Goal: Task Accomplishment & Management: Complete application form

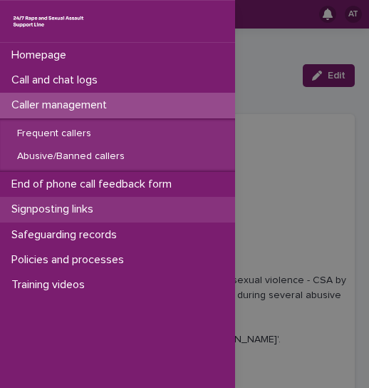
click at [52, 209] on p "Signposting links" at bounding box center [55, 209] width 99 height 14
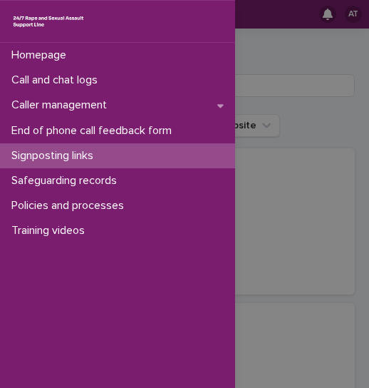
drag, startPoint x: 306, startPoint y: 87, endPoint x: 353, endPoint y: 144, distance: 73.9
click at [353, 144] on div "Homepage Call and chat logs Caller management End of phone call feedback form S…" at bounding box center [184, 194] width 369 height 388
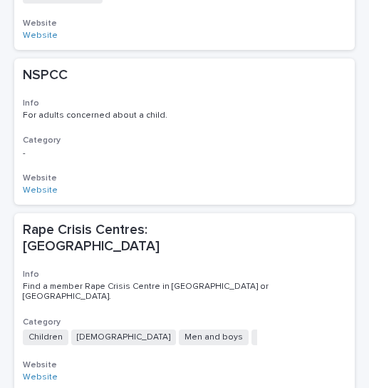
scroll to position [1510, 0]
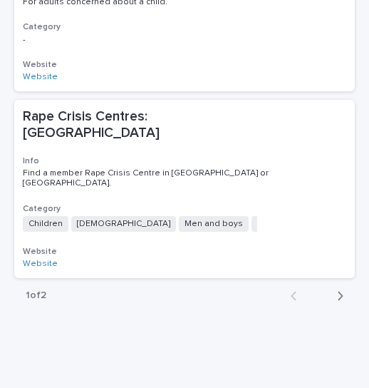
click at [338, 291] on icon "button" at bounding box center [340, 295] width 5 height 9
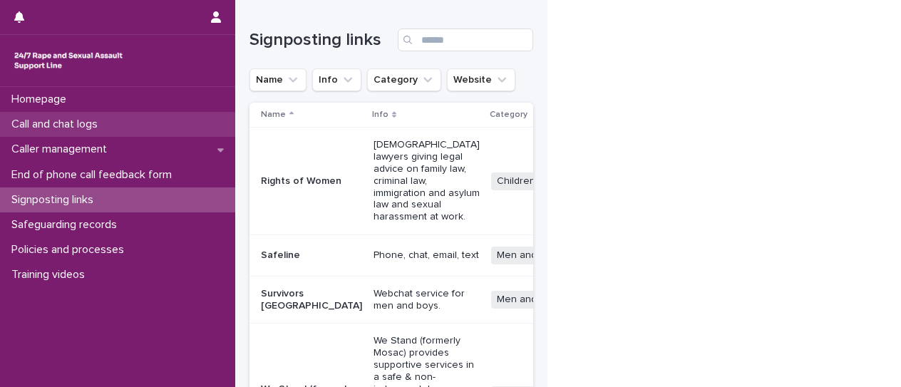
click at [96, 123] on p "Call and chat logs" at bounding box center [57, 125] width 103 height 14
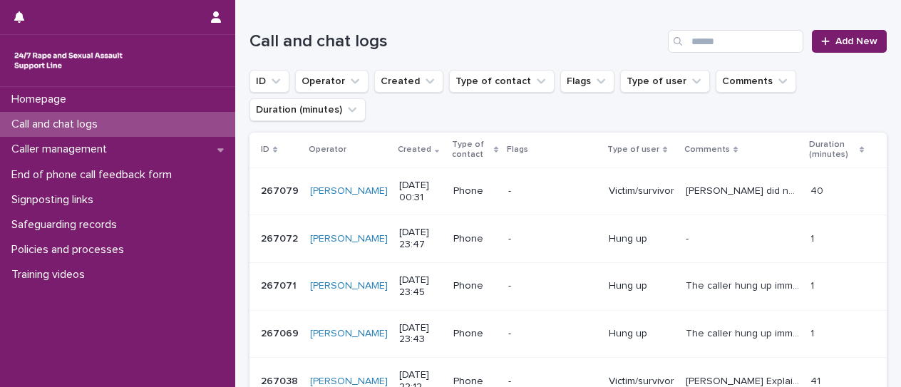
scroll to position [142, 0]
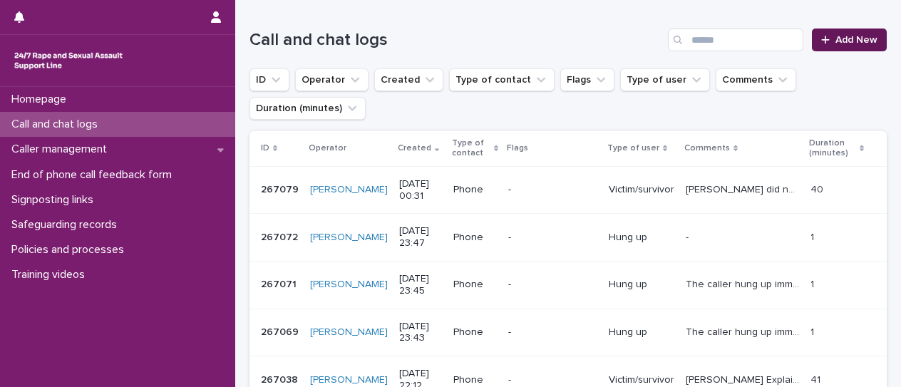
click at [368, 48] on link "Add New" at bounding box center [848, 39] width 75 height 23
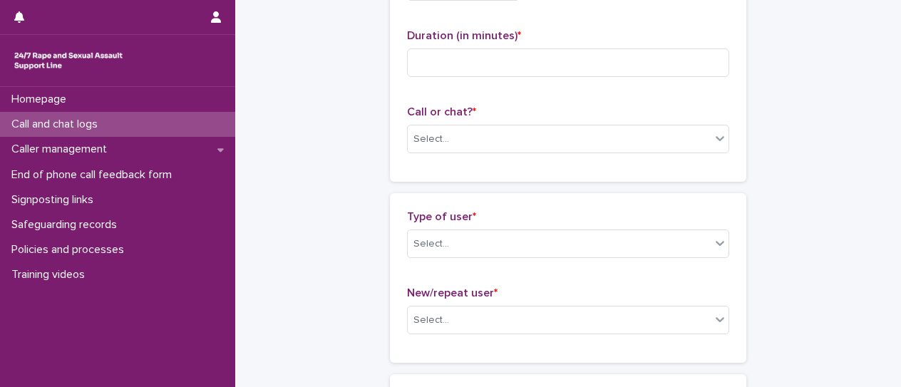
scroll to position [143, 0]
click at [368, 64] on input at bounding box center [568, 62] width 322 height 28
type input "**"
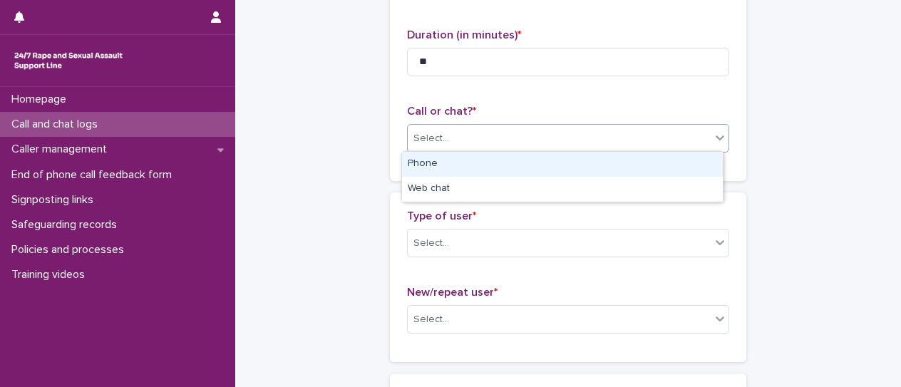
click at [368, 147] on div "Select..." at bounding box center [559, 139] width 303 height 24
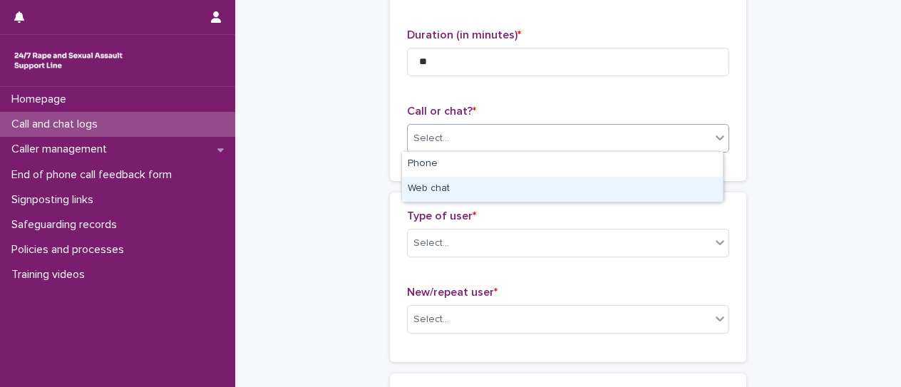
click at [368, 188] on div "Web chat" at bounding box center [562, 189] width 321 height 25
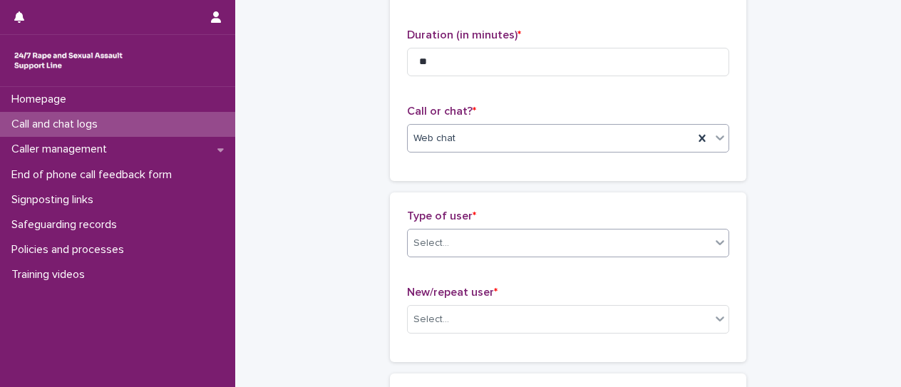
click at [368, 242] on div "Select..." at bounding box center [559, 244] width 303 height 24
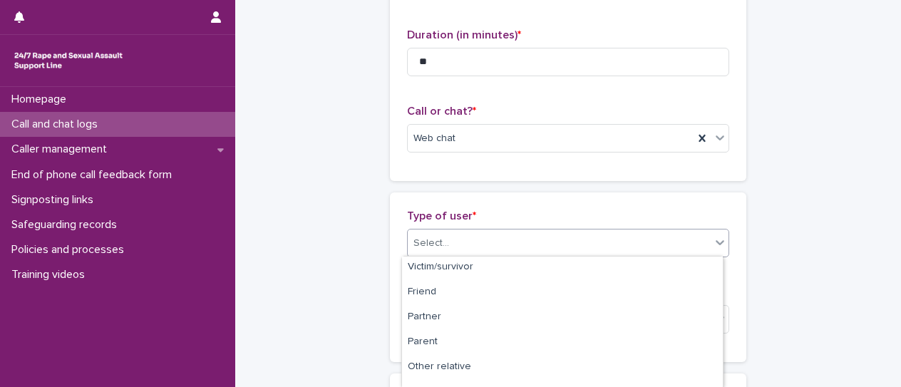
scroll to position [0, 0]
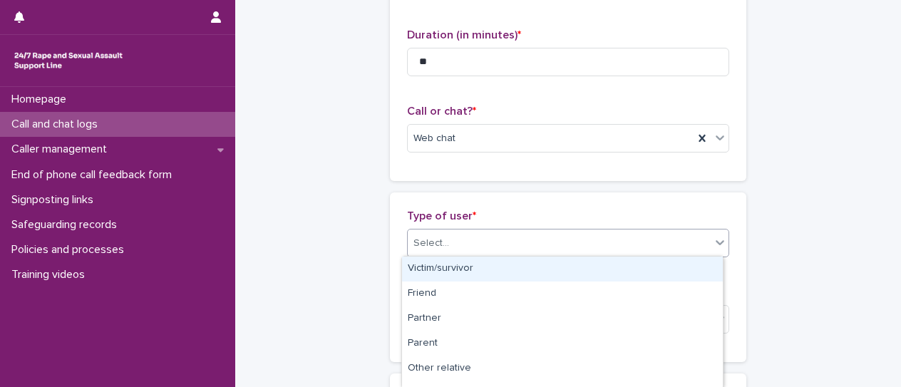
click at [368, 270] on div "Victim/survivor" at bounding box center [562, 268] width 321 height 25
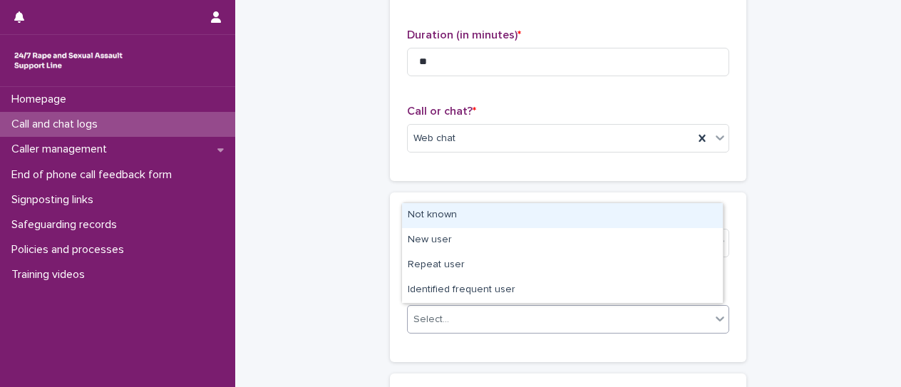
click at [368, 313] on div "Select..." at bounding box center [559, 320] width 303 height 24
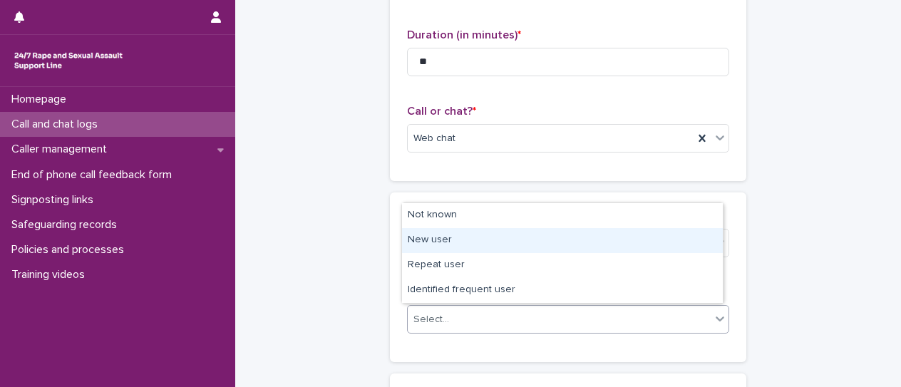
click at [368, 242] on div "New user" at bounding box center [562, 240] width 321 height 25
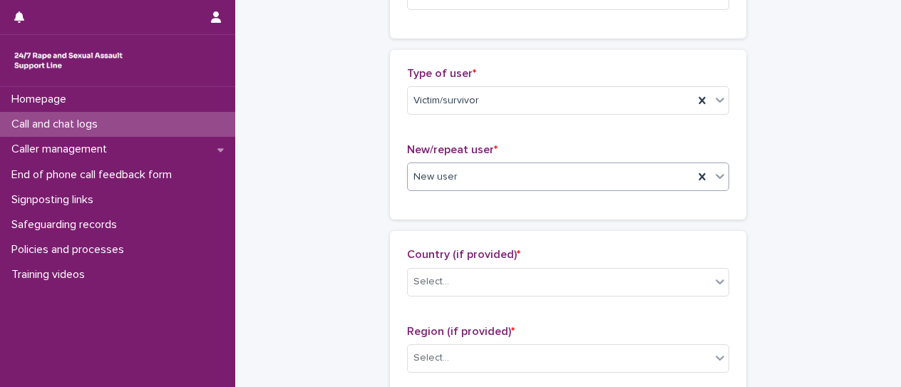
scroll to position [428, 0]
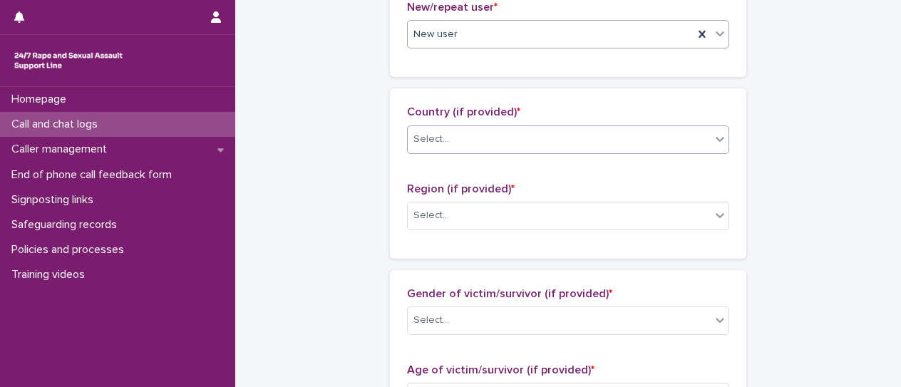
click at [368, 135] on div "Select..." at bounding box center [559, 140] width 303 height 24
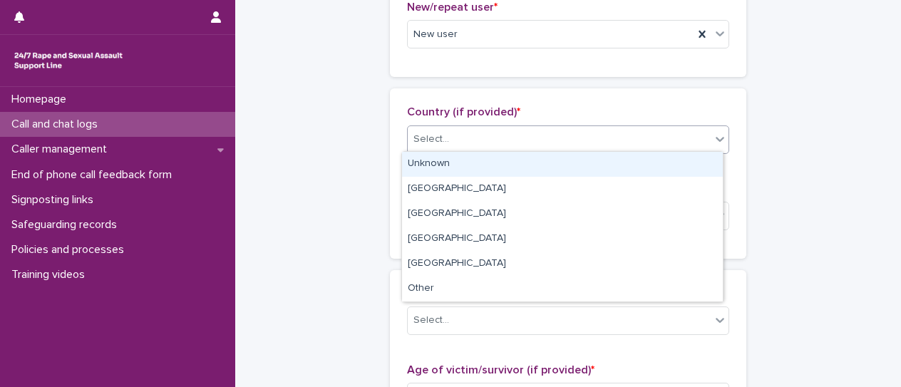
click at [368, 160] on div "Unknown" at bounding box center [562, 164] width 321 height 25
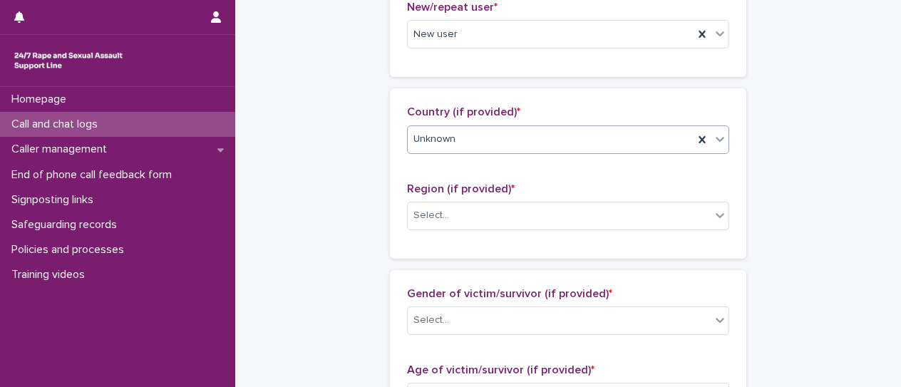
click at [368, 229] on div "Region (if provided) * Select..." at bounding box center [568, 211] width 322 height 59
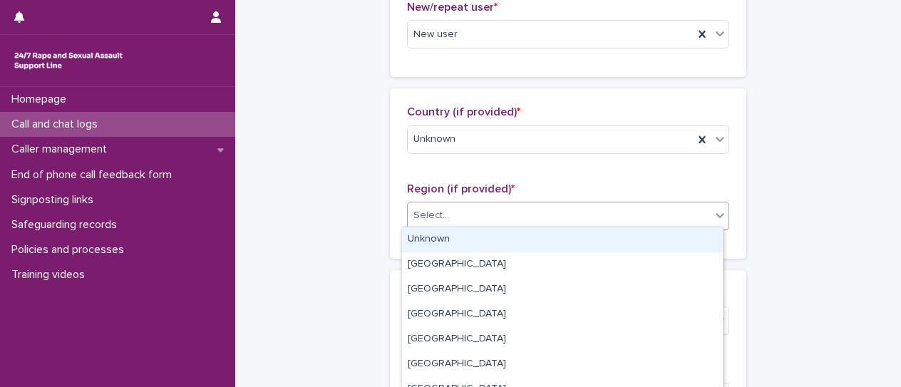
click at [368, 225] on div "Select..." at bounding box center [568, 216] width 322 height 28
click at [368, 242] on div "Unknown" at bounding box center [562, 239] width 321 height 25
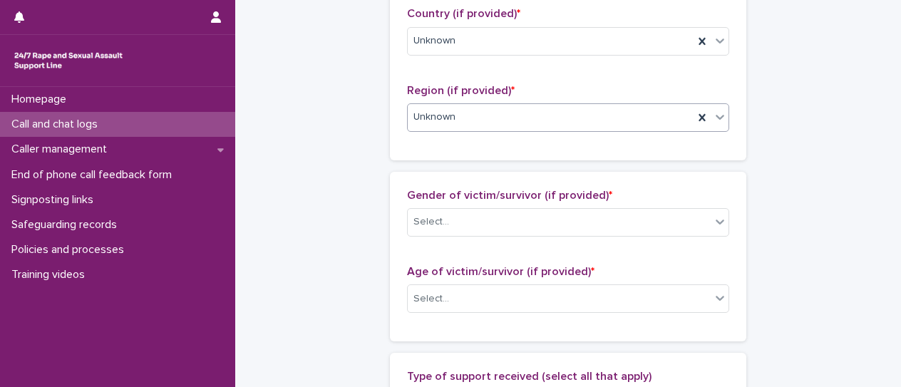
scroll to position [571, 0]
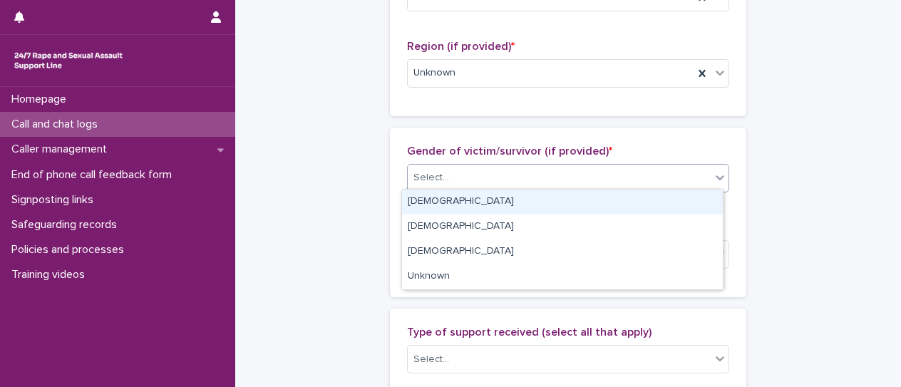
click at [368, 173] on div "Select..." at bounding box center [559, 178] width 303 height 24
click at [368, 199] on div "[DEMOGRAPHIC_DATA]" at bounding box center [562, 202] width 321 height 25
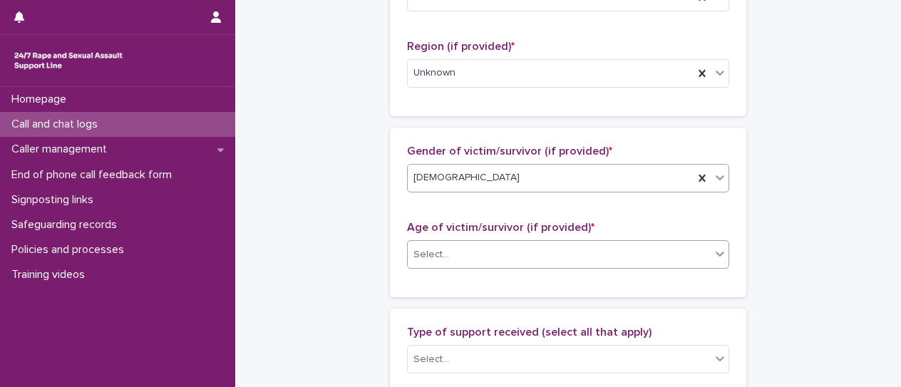
click at [368, 251] on div "Select..." at bounding box center [559, 255] width 303 height 24
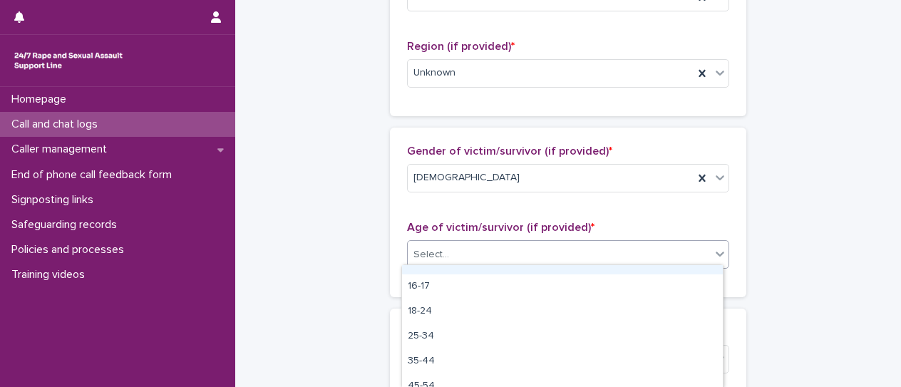
scroll to position [71, 0]
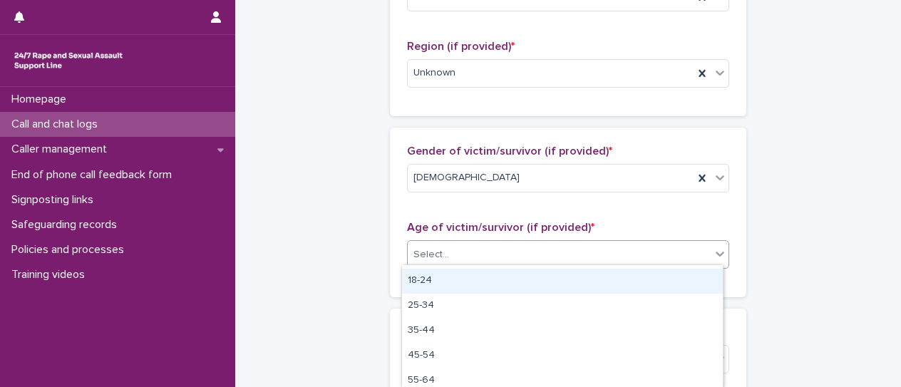
click at [368, 280] on div "18-24" at bounding box center [562, 281] width 321 height 25
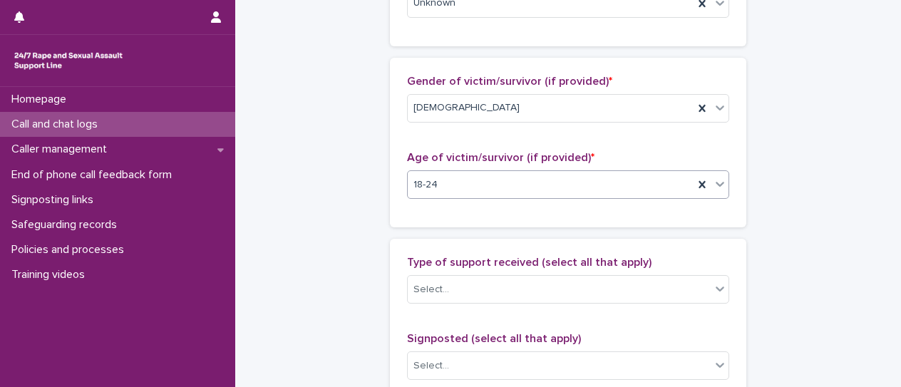
scroll to position [713, 0]
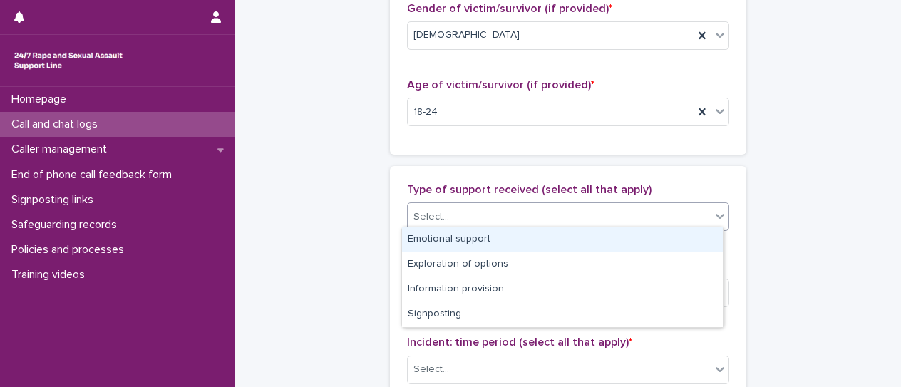
click at [368, 214] on div "Select..." at bounding box center [559, 217] width 303 height 24
click at [368, 240] on div "Emotional support" at bounding box center [562, 239] width 321 height 25
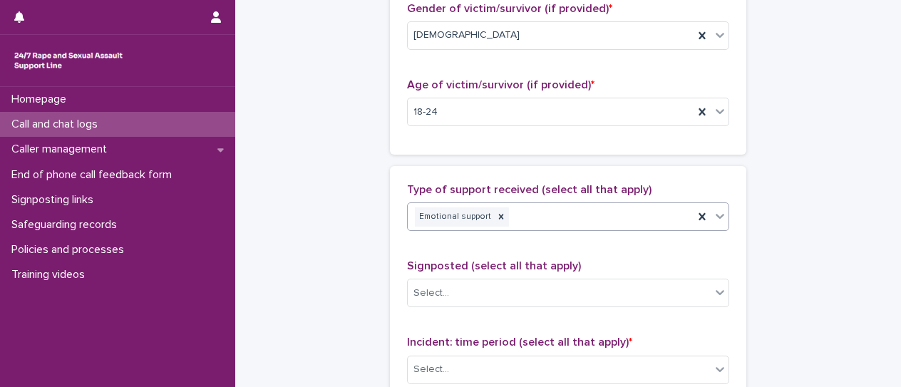
click at [368, 220] on div "Emotional support" at bounding box center [551, 216] width 286 height 25
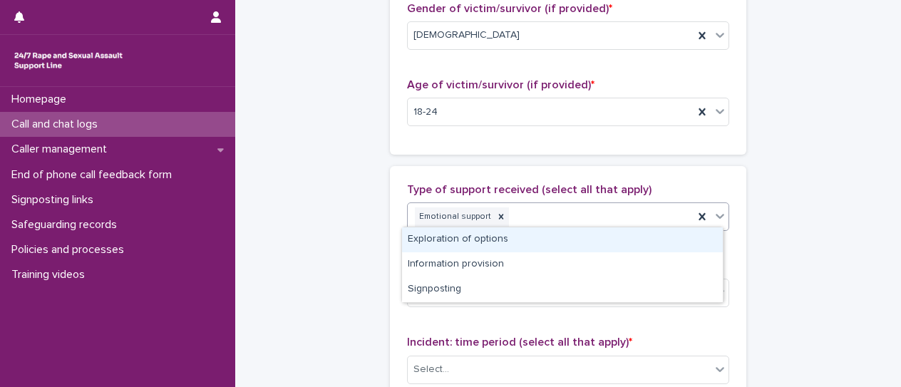
click at [368, 244] on div "Exploration of options" at bounding box center [562, 239] width 321 height 25
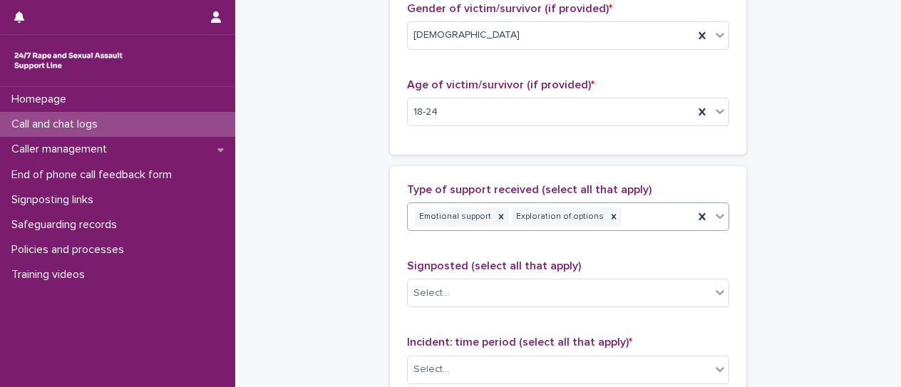
click at [368, 218] on div "Emotional support Exploration of options" at bounding box center [551, 216] width 286 height 25
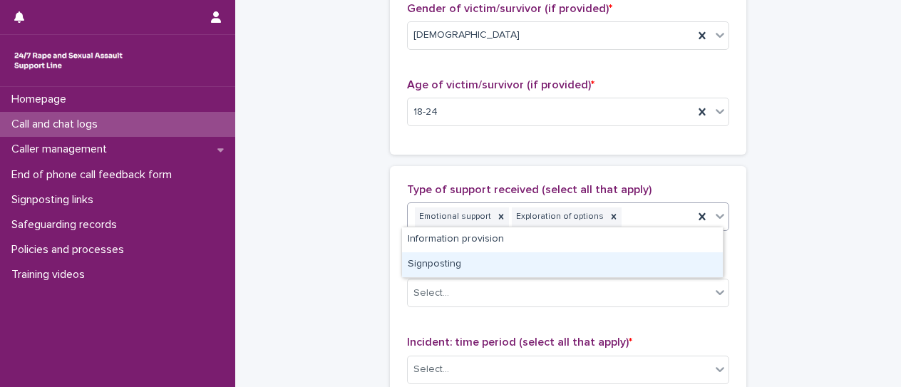
click at [368, 264] on div "Signposting" at bounding box center [562, 264] width 321 height 25
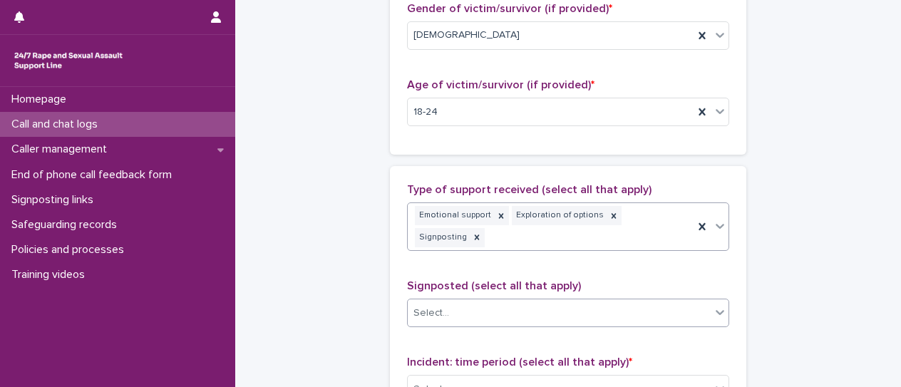
click at [368, 301] on div "Select..." at bounding box center [559, 313] width 303 height 24
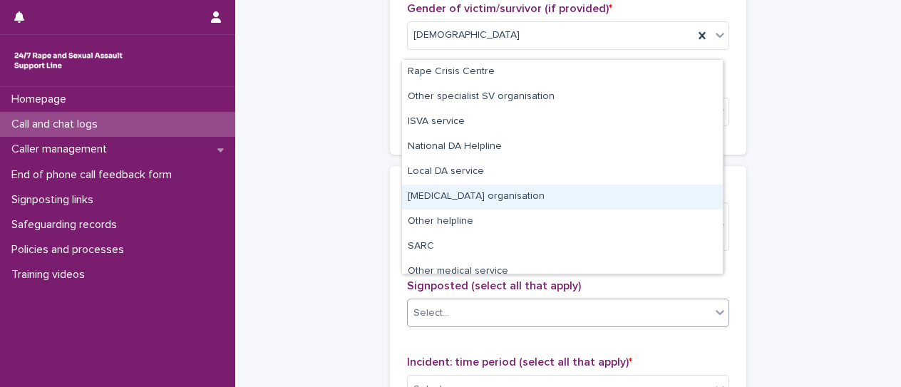
drag, startPoint x: 539, startPoint y: 184, endPoint x: 524, endPoint y: 197, distance: 19.7
click at [368, 197] on div "[MEDICAL_DATA] organisation" at bounding box center [562, 197] width 321 height 25
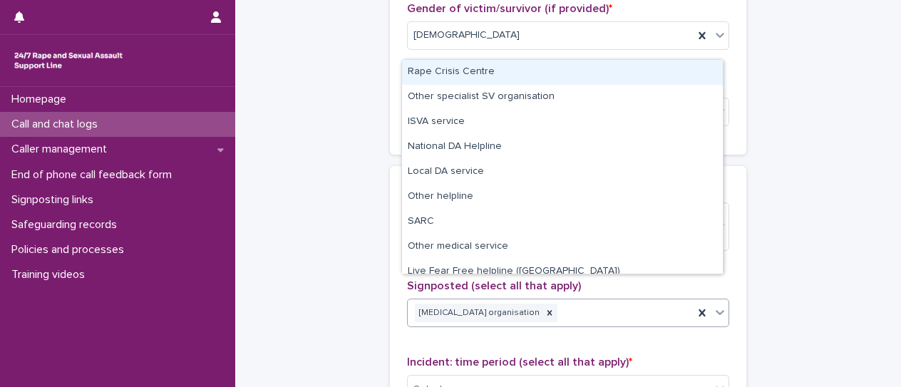
click at [368, 301] on div "[MEDICAL_DATA] organisation" at bounding box center [551, 313] width 286 height 25
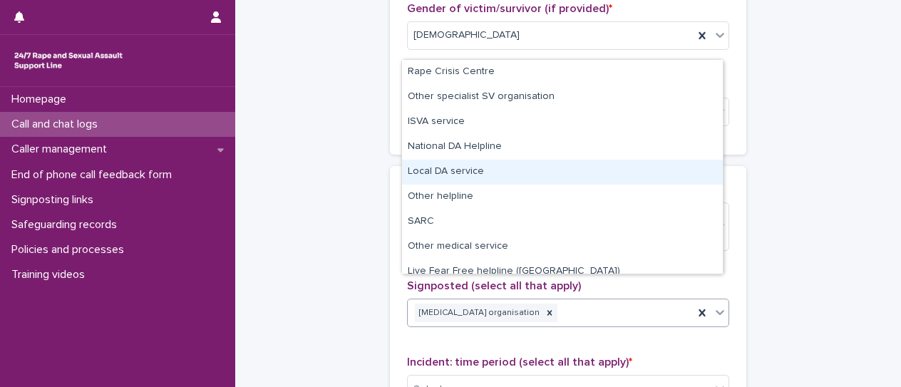
scroll to position [61, 0]
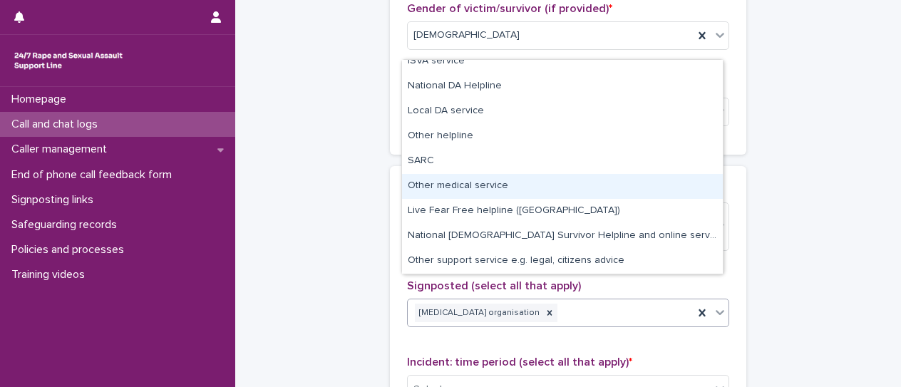
click at [368, 173] on div "Call and chat logs: add new Loading... Saving… Loading... Saving… Loading... Sa…" at bounding box center [567, 69] width 637 height 1562
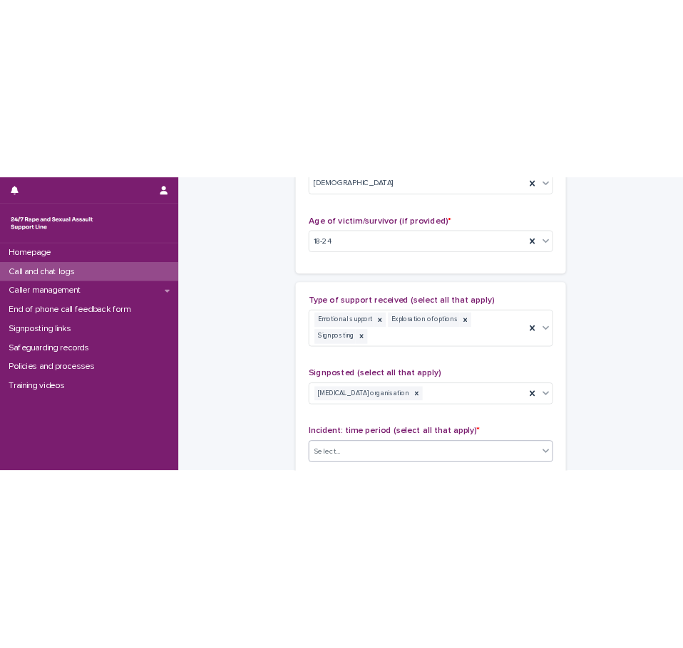
scroll to position [784, 0]
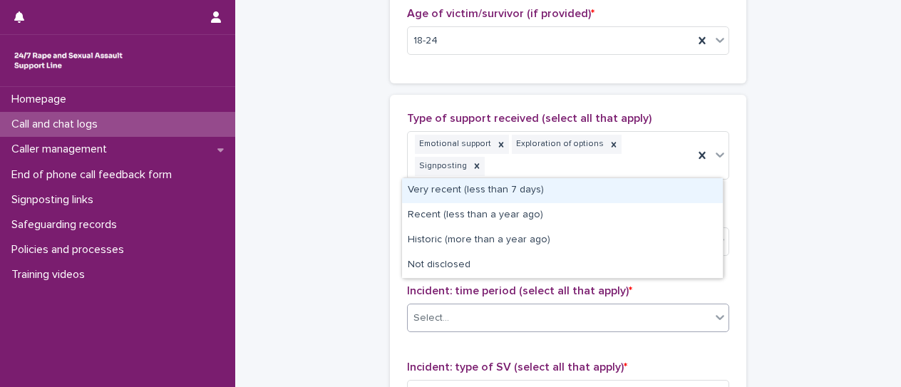
click at [368, 306] on div "Select..." at bounding box center [559, 318] width 303 height 24
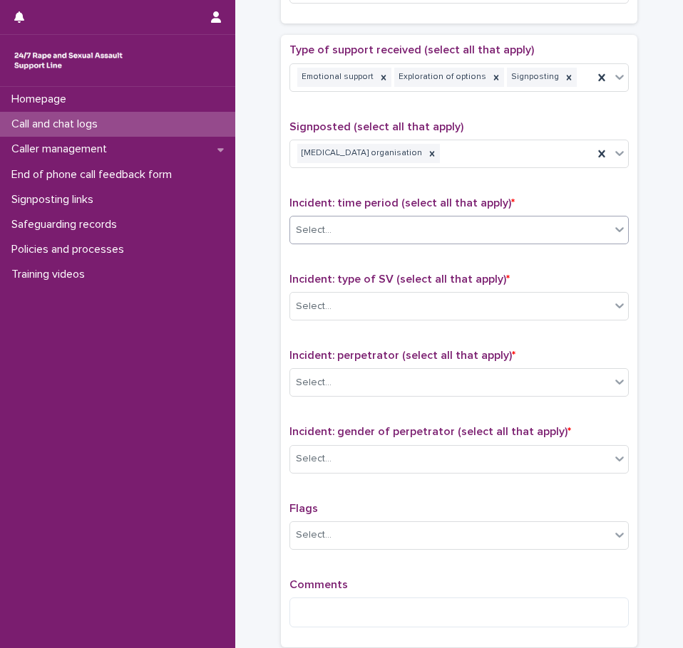
click at [368, 227] on div "Select..." at bounding box center [450, 231] width 320 height 24
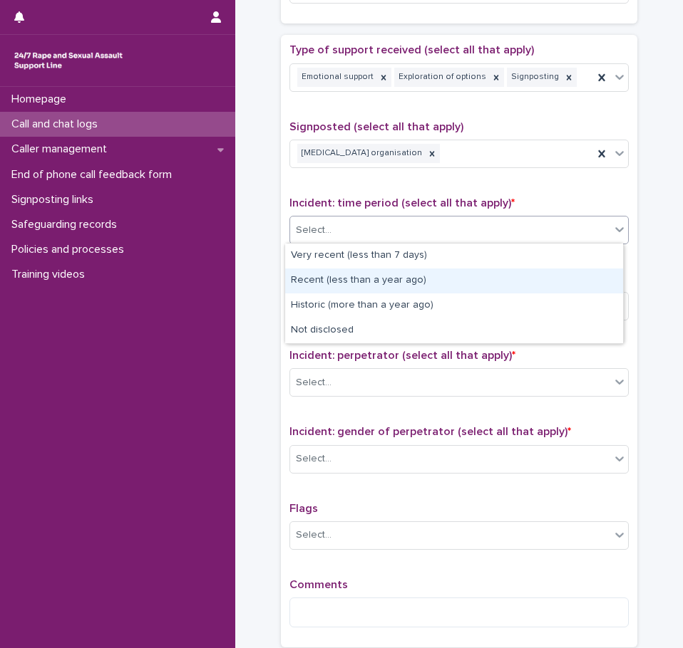
click at [345, 282] on div "Recent (less than a year ago)" at bounding box center [454, 281] width 338 height 25
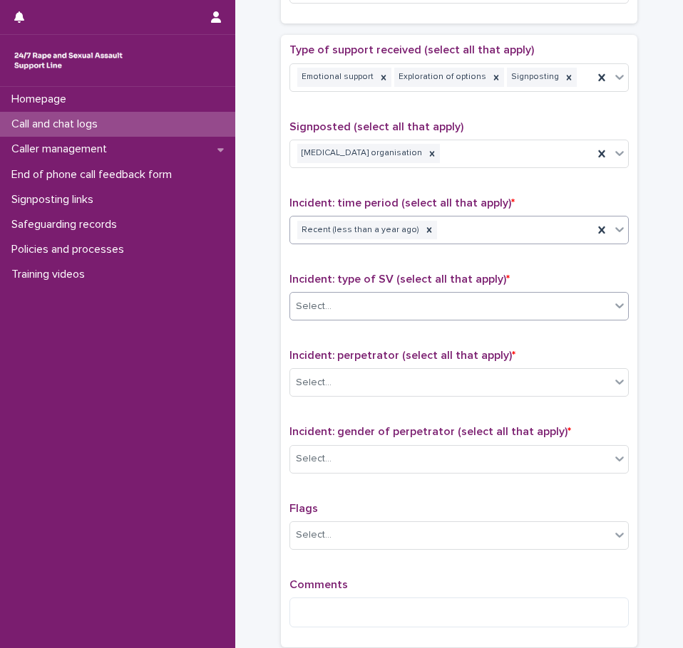
click at [368, 304] on div "Select..." at bounding box center [450, 307] width 320 height 24
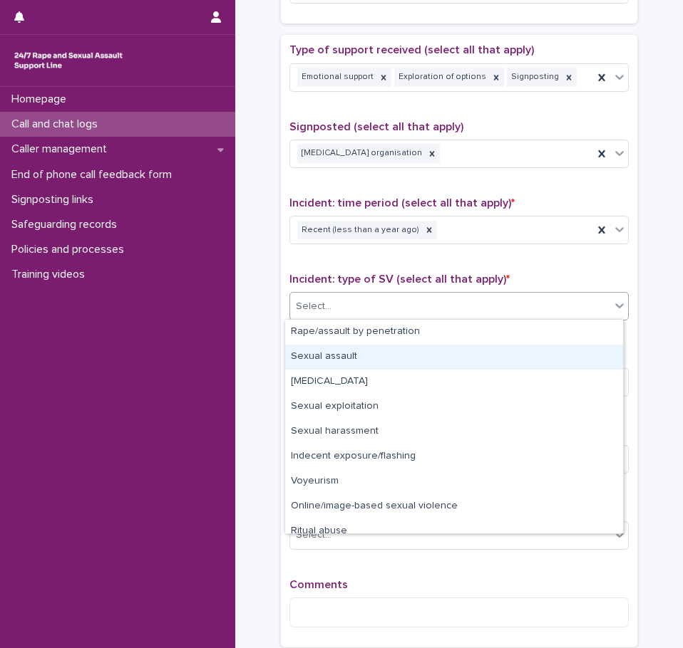
click at [356, 359] on div "Sexual assault" at bounding box center [454, 357] width 338 height 25
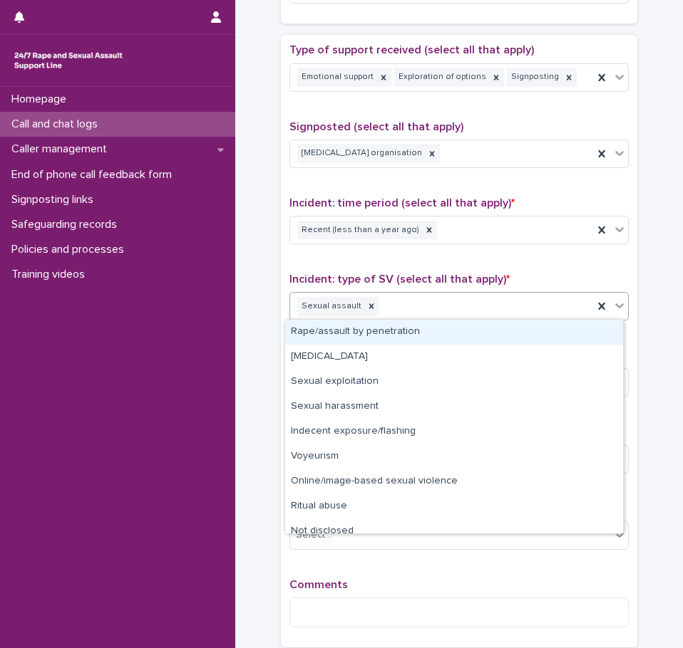
click at [368, 311] on div "Sexual assault" at bounding box center [441, 306] width 303 height 25
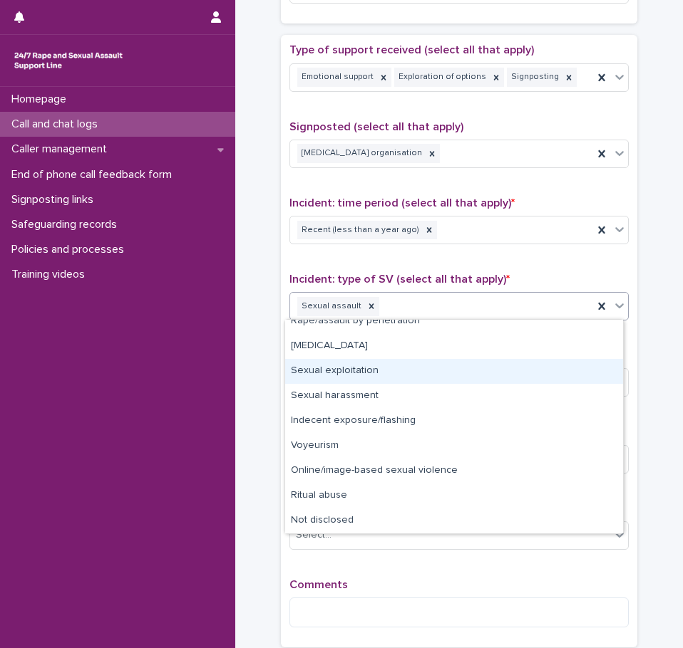
scroll to position [0, 0]
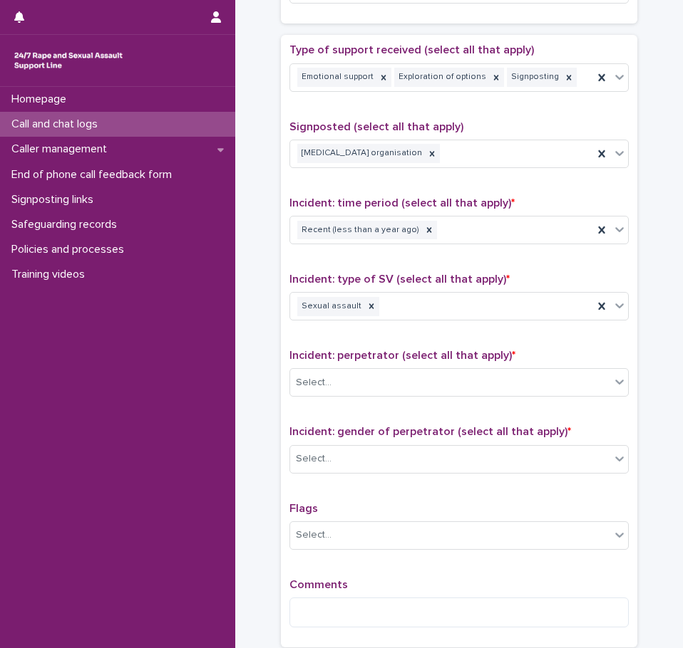
click at [368, 380] on div "Select..." at bounding box center [450, 383] width 320 height 24
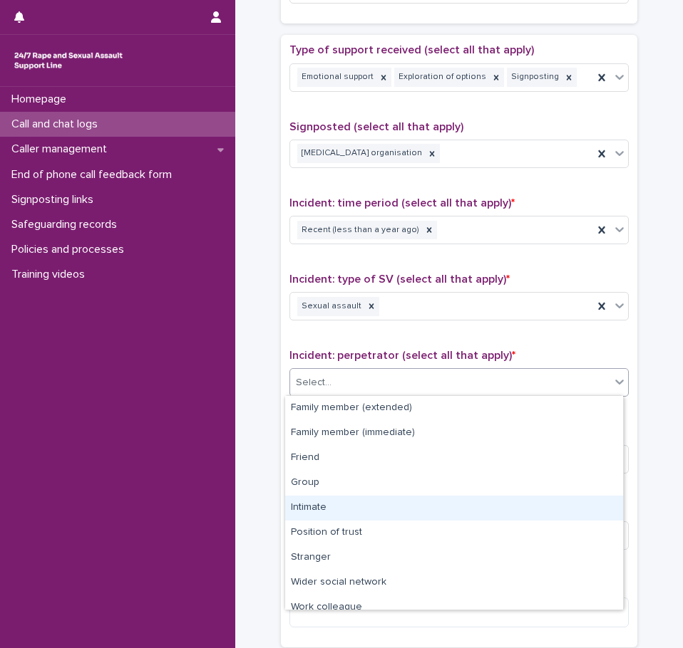
click at [335, 387] on div "Intimate" at bounding box center [454, 508] width 338 height 25
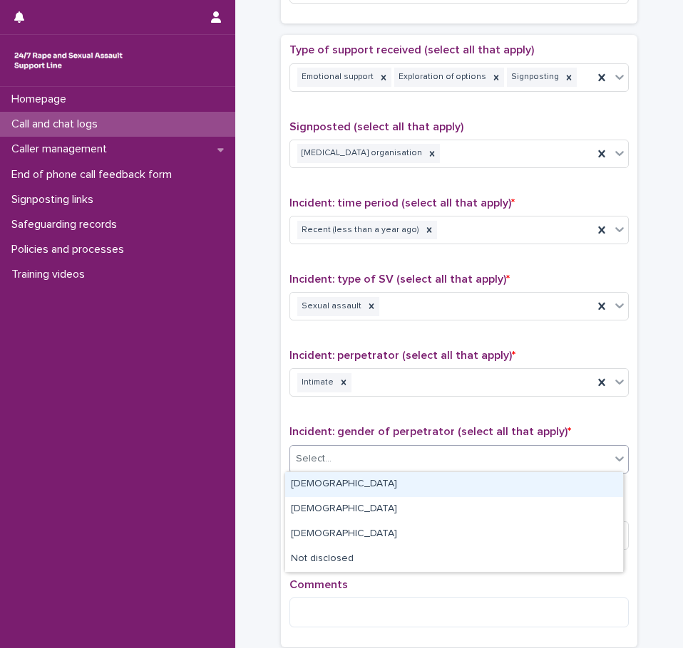
click at [366, 387] on div "Select..." at bounding box center [450, 459] width 320 height 24
click at [342, 387] on div "[DEMOGRAPHIC_DATA]" at bounding box center [454, 484] width 338 height 25
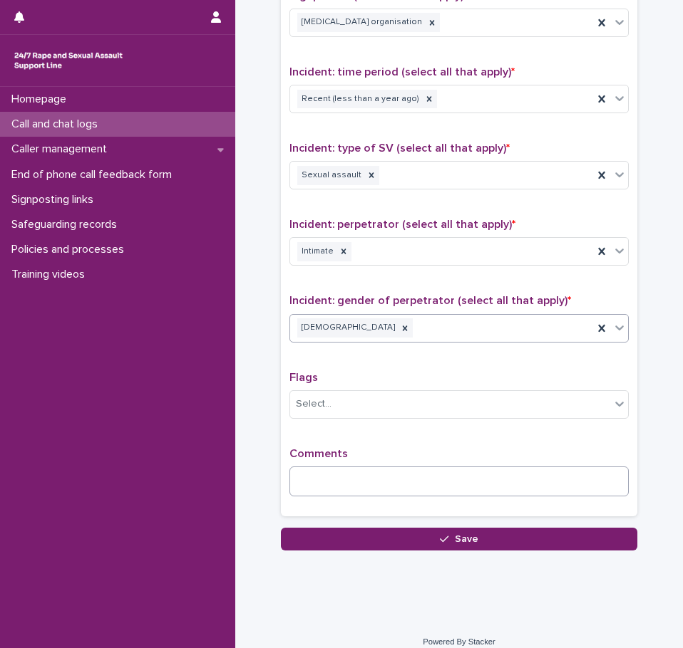
scroll to position [928, 0]
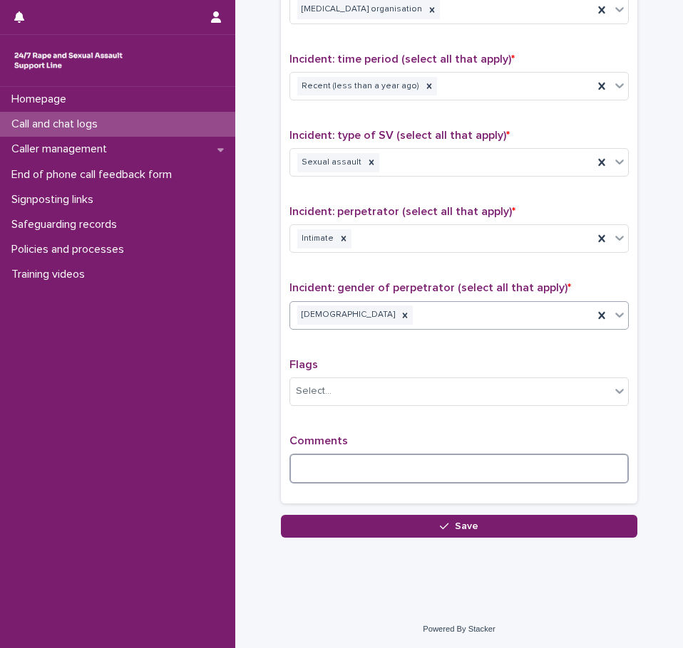
click at [354, 387] on textarea at bounding box center [458, 469] width 339 height 30
click at [368, 387] on textarea "To enrich screen reader interactions, please activate Accessibility in Grammarl…" at bounding box center [458, 469] width 339 height 30
type textarea "*"
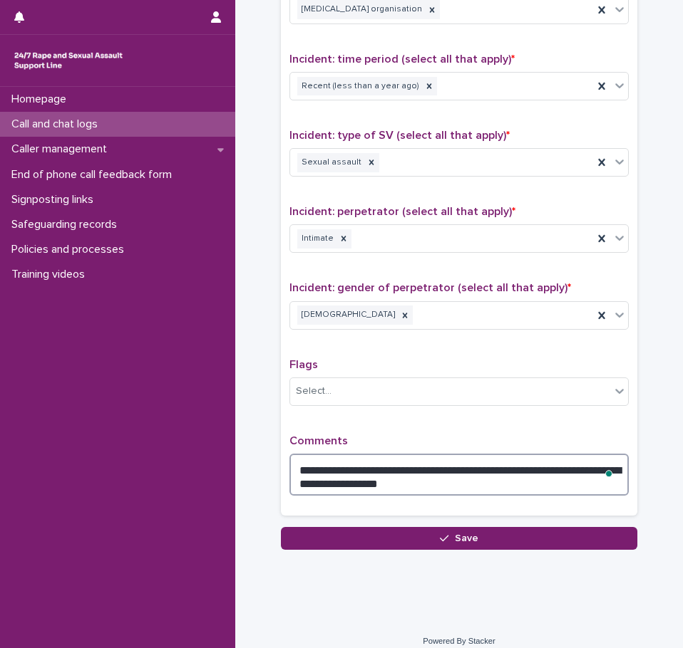
click at [368, 387] on textarea "**********" at bounding box center [458, 475] width 339 height 42
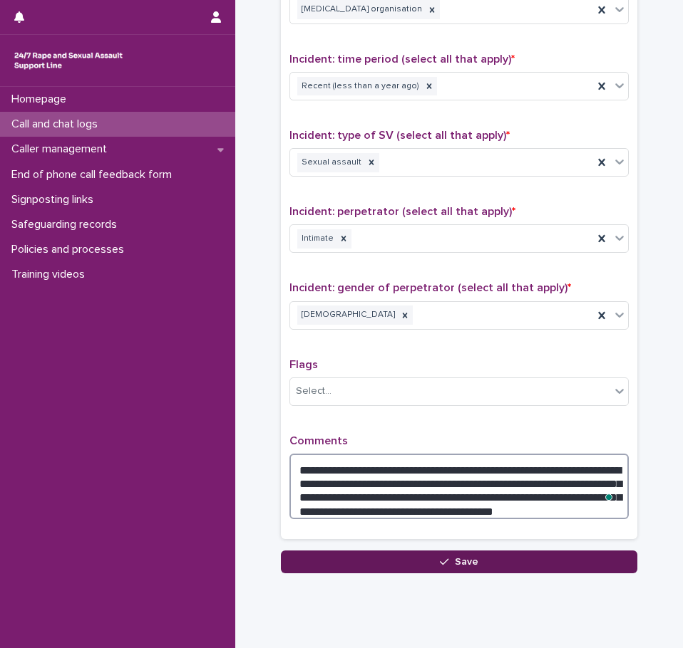
type textarea "**********"
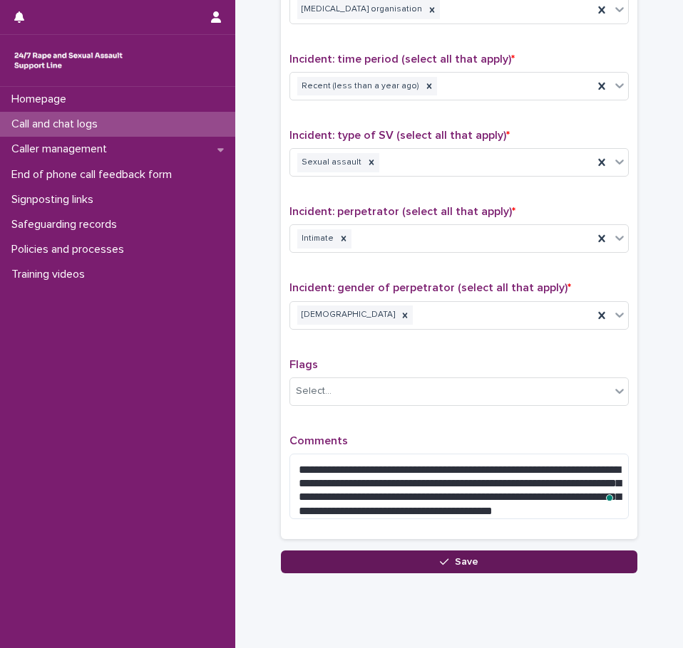
click at [368, 387] on span "Save" at bounding box center [467, 562] width 24 height 10
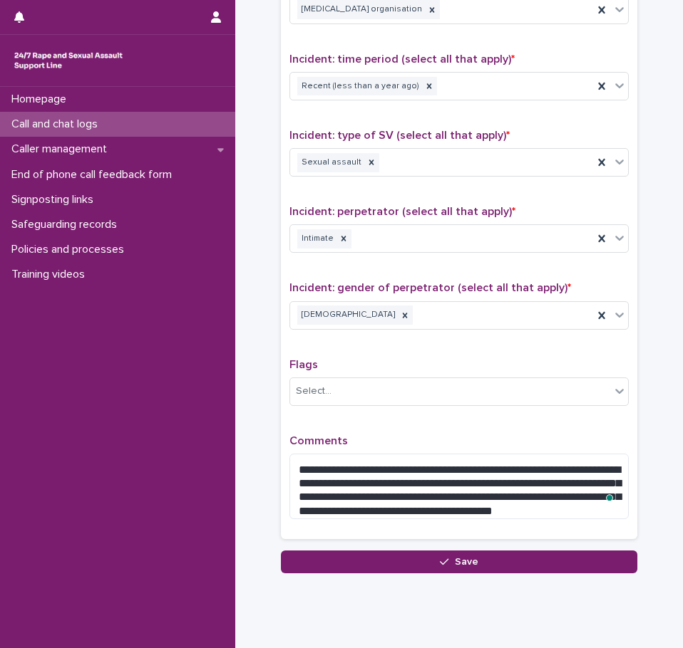
scroll to position [98, 0]
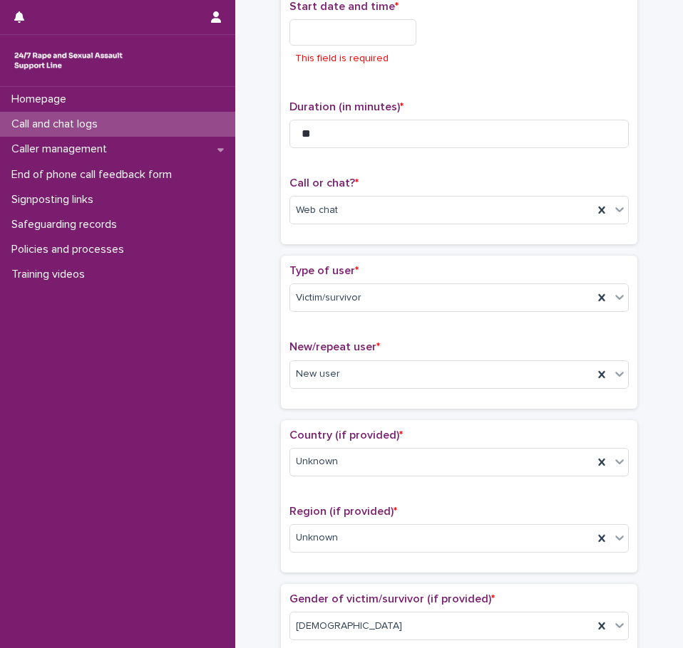
click at [365, 31] on input "text" at bounding box center [352, 32] width 127 height 26
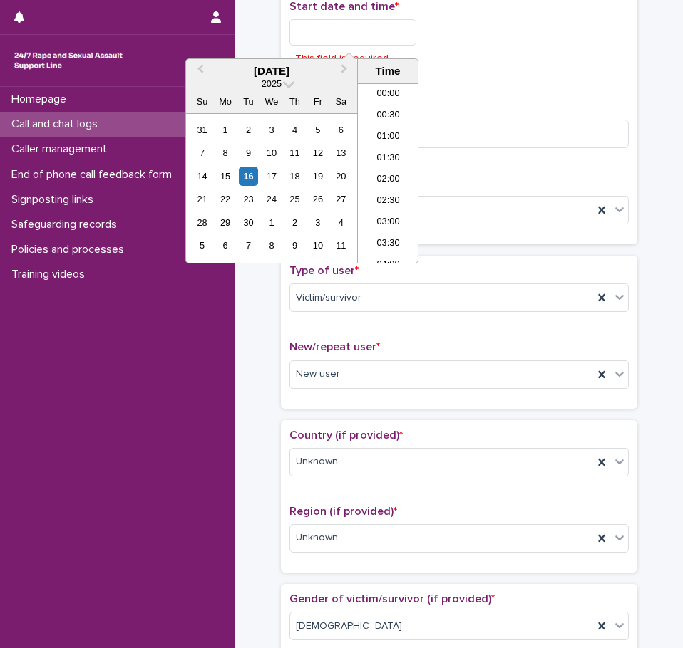
scroll to position [847, 0]
click at [254, 180] on div "16" at bounding box center [248, 176] width 19 height 19
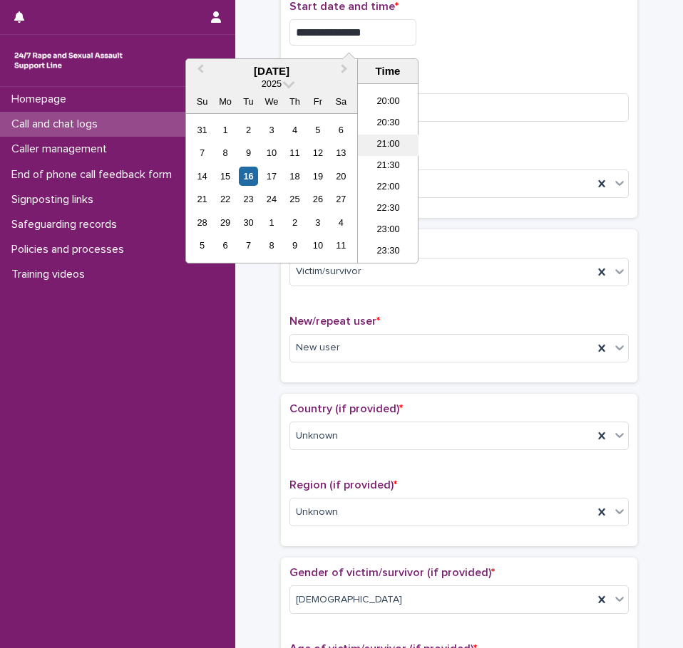
click at [368, 146] on li "21:00" at bounding box center [388, 145] width 61 height 21
click at [368, 31] on input "**********" at bounding box center [352, 32] width 127 height 26
type input "**********"
click at [368, 45] on div "**********" at bounding box center [458, 28] width 339 height 57
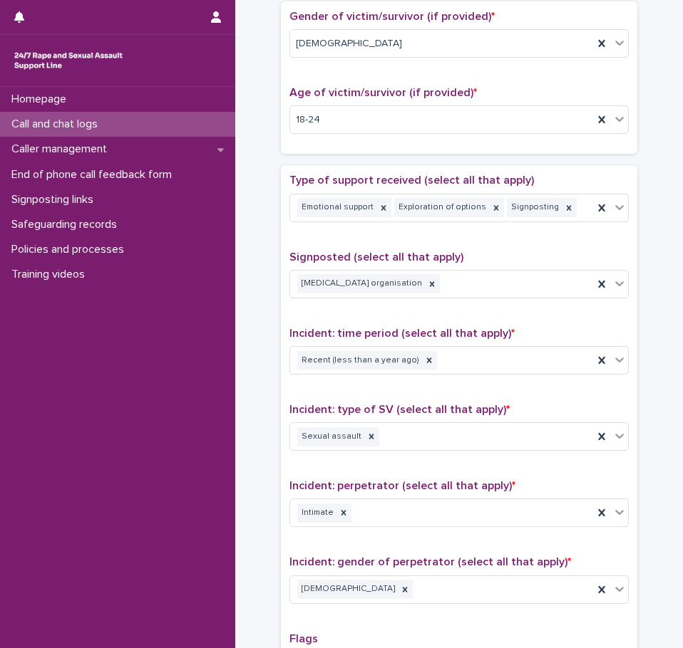
scroll to position [964, 0]
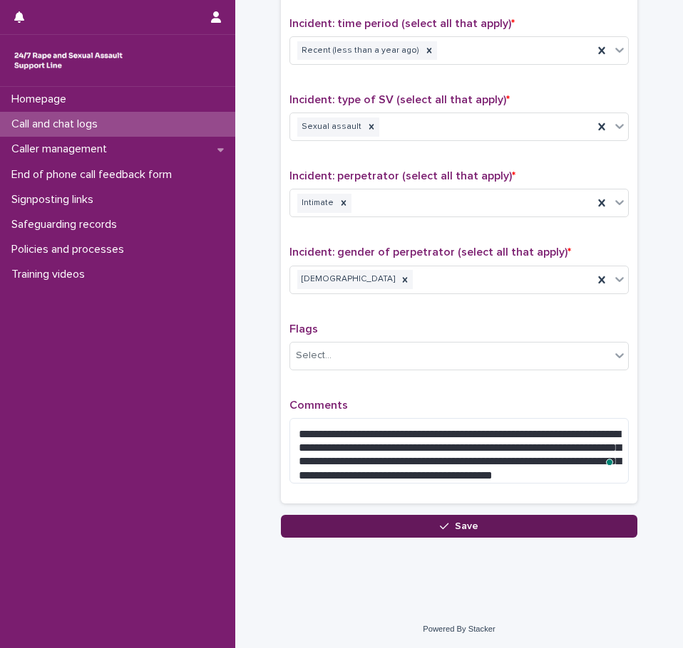
click at [368, 387] on span "Save" at bounding box center [467, 527] width 24 height 10
